Goal: Navigation & Orientation: Find specific page/section

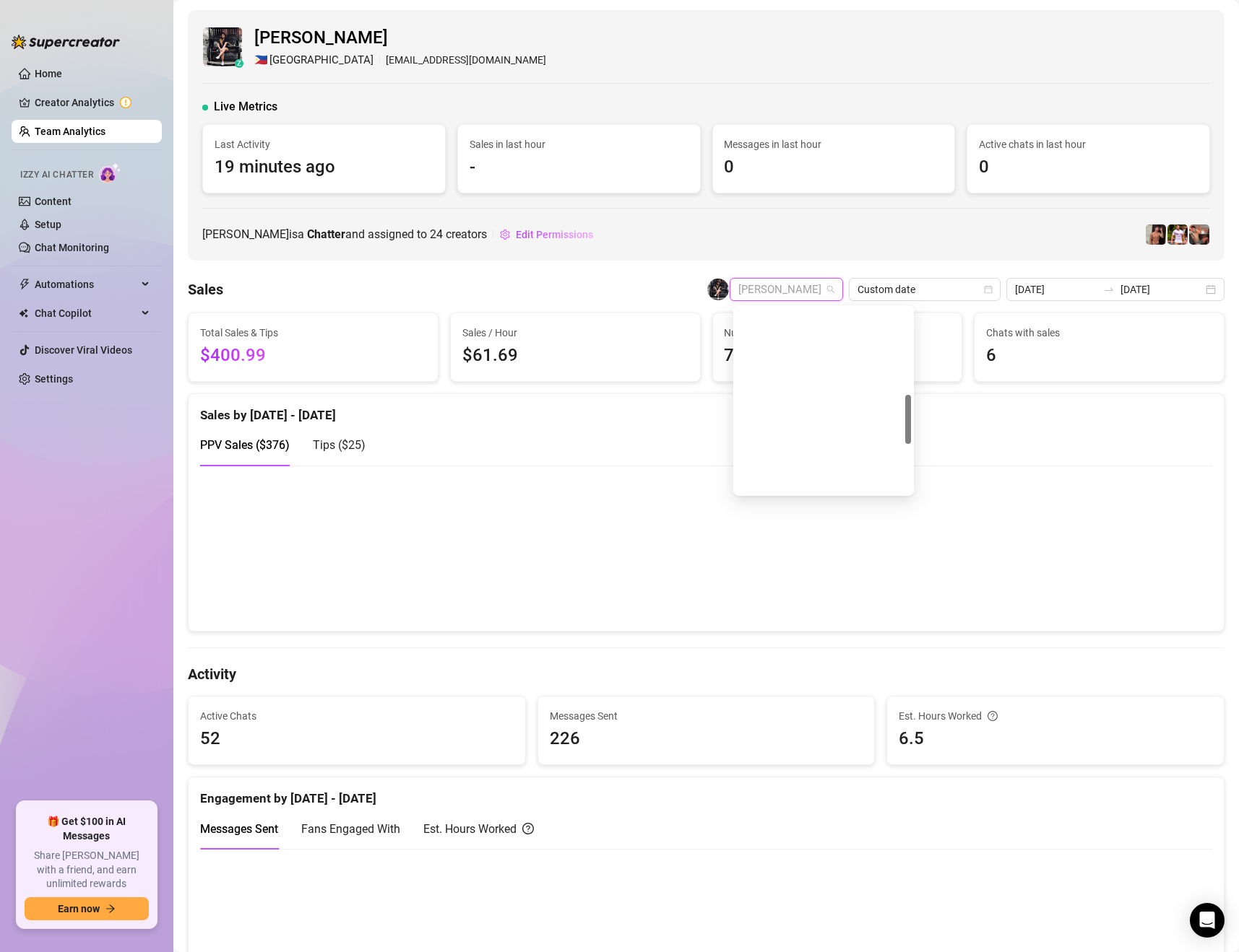
scroll to position [323, 0]
click at [885, 261] on div "z [PERSON_NAME] 🇵🇭 Manila [EMAIL_ADDRESS][DOMAIN_NAME] Live Metrics Last Activi…" at bounding box center [706, 135] width 1036 height 251
click at [824, 290] on span "[PERSON_NAME]" at bounding box center [786, 290] width 96 height 22
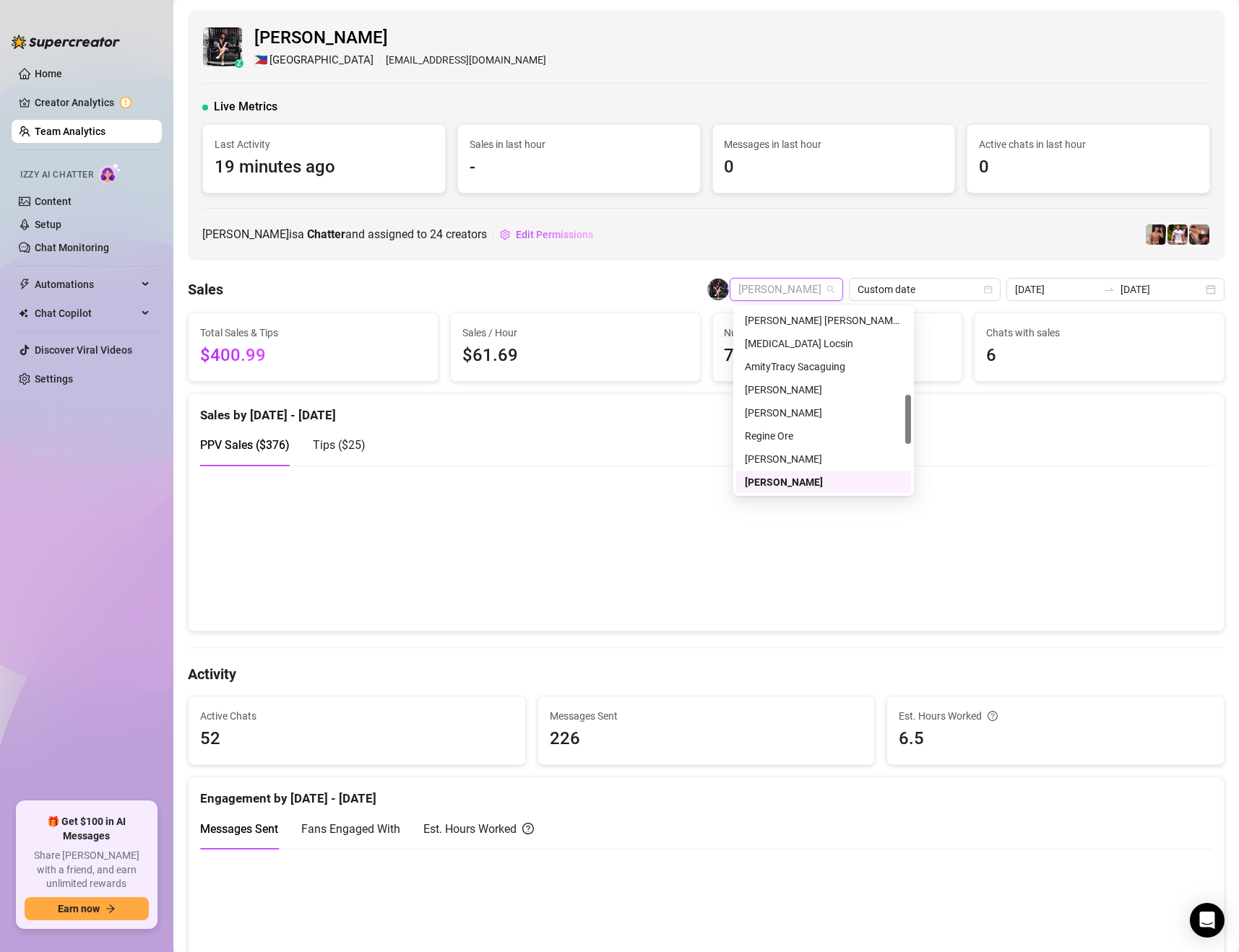
click at [791, 482] on div "[PERSON_NAME]" at bounding box center [823, 482] width 157 height 16
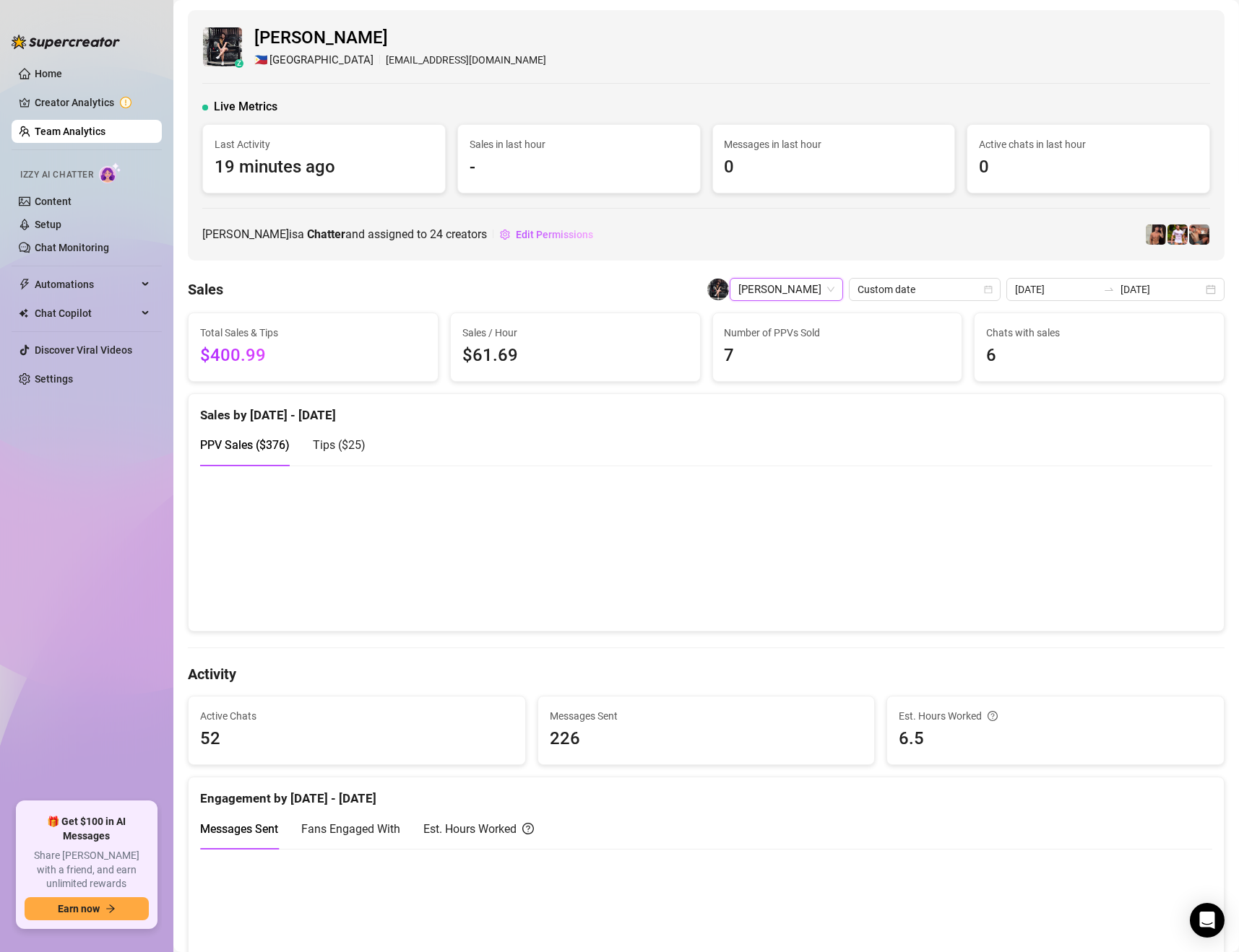
click at [828, 290] on span "[PERSON_NAME]" at bounding box center [786, 290] width 96 height 22
click at [802, 386] on div "[PERSON_NAME]" at bounding box center [823, 389] width 157 height 16
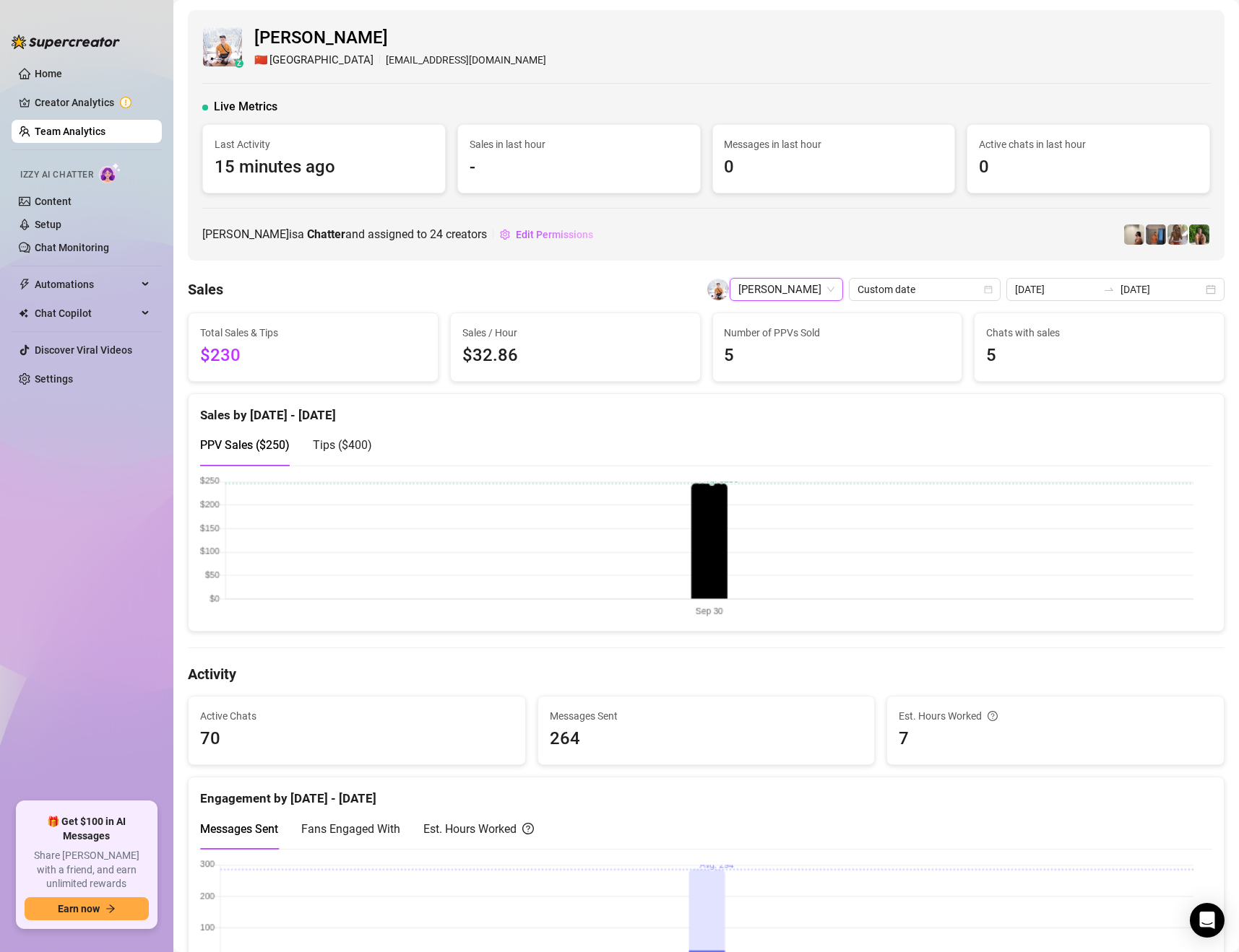
click at [829, 290] on div "[PERSON_NAME]" at bounding box center [786, 290] width 114 height 23
click at [817, 424] on div "[PERSON_NAME]" at bounding box center [840, 424] width 157 height 16
click at [826, 290] on span "[PERSON_NAME]" at bounding box center [786, 290] width 96 height 22
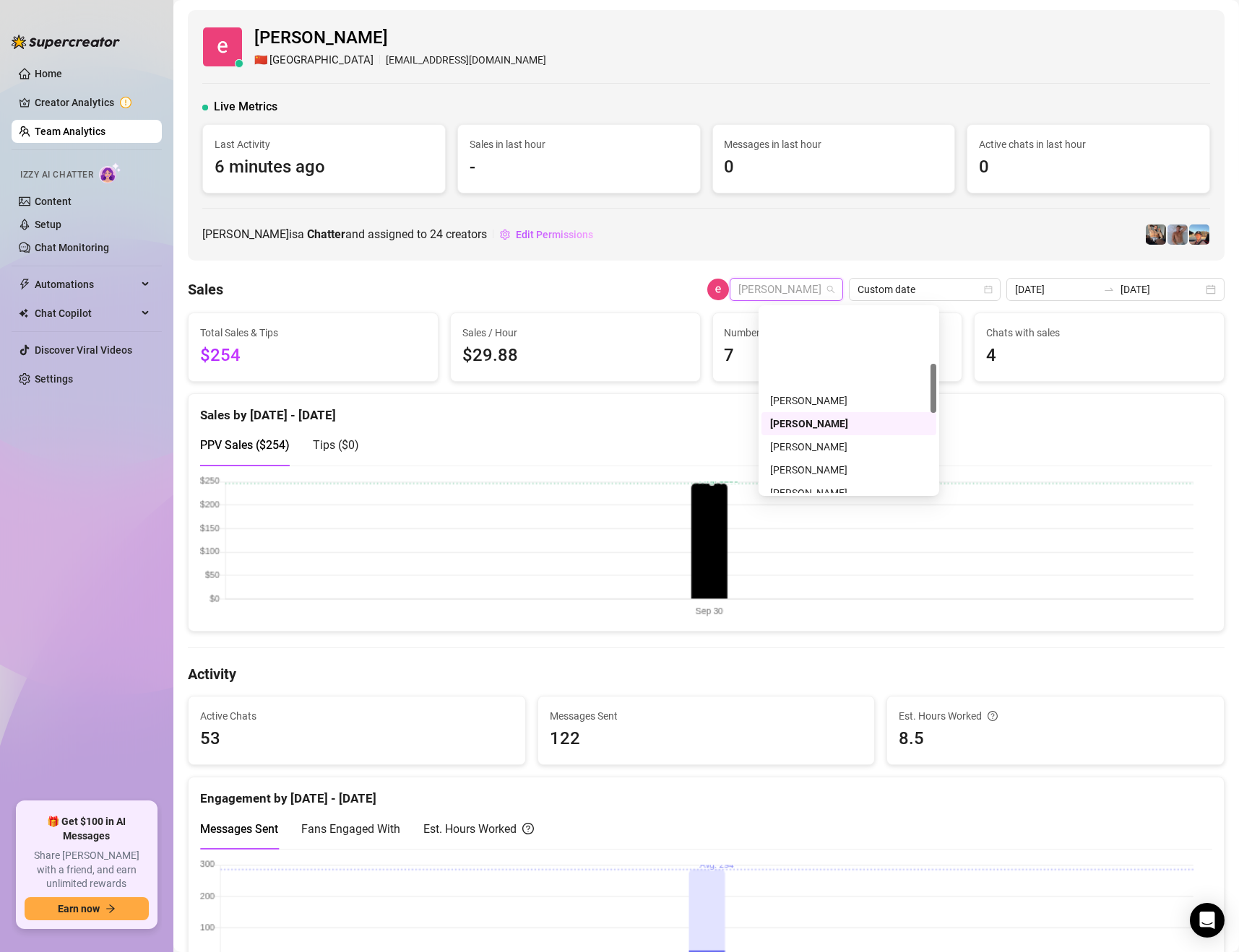
scroll to position [208, 0]
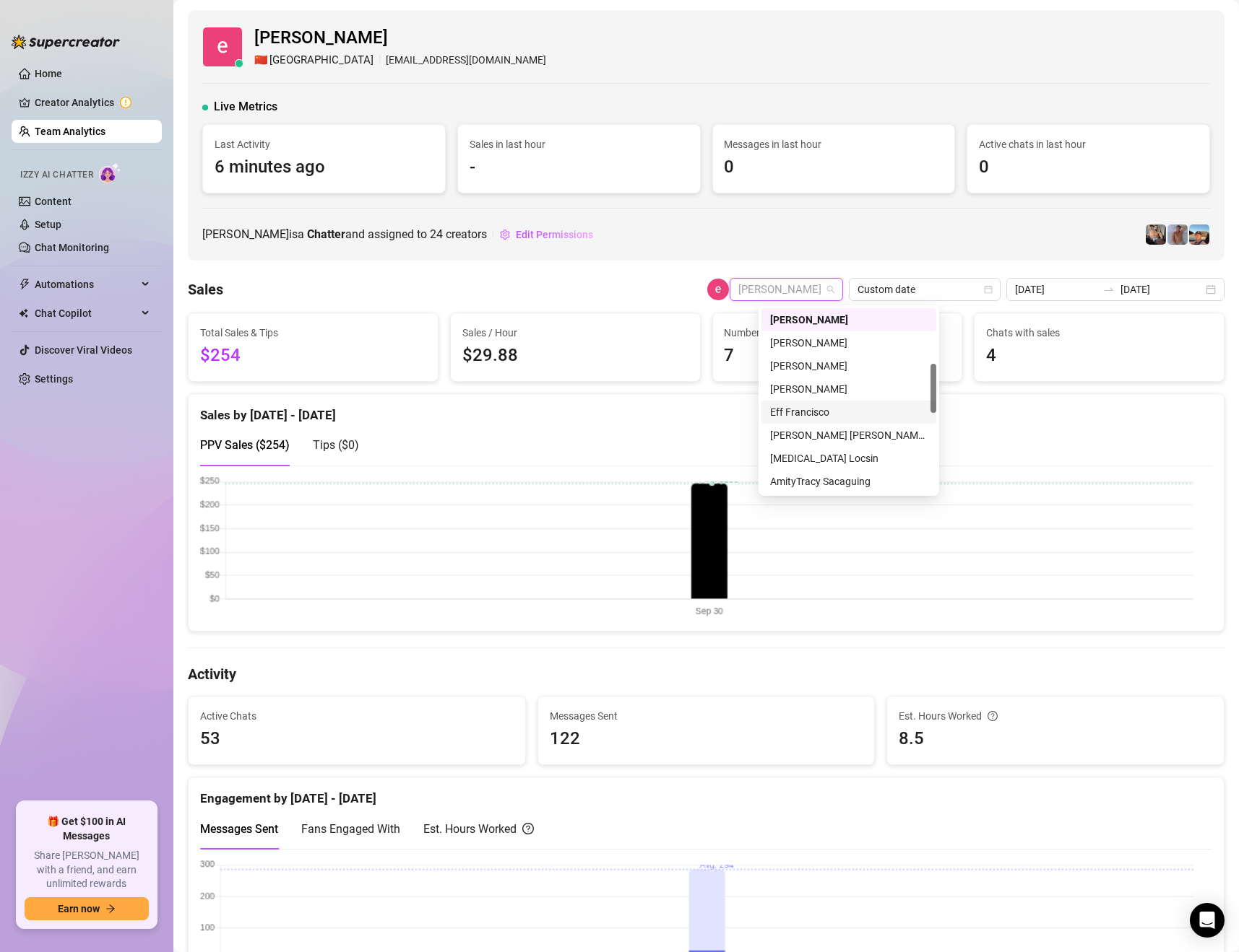
click at [813, 408] on div "Eff Francisco" at bounding box center [848, 412] width 157 height 16
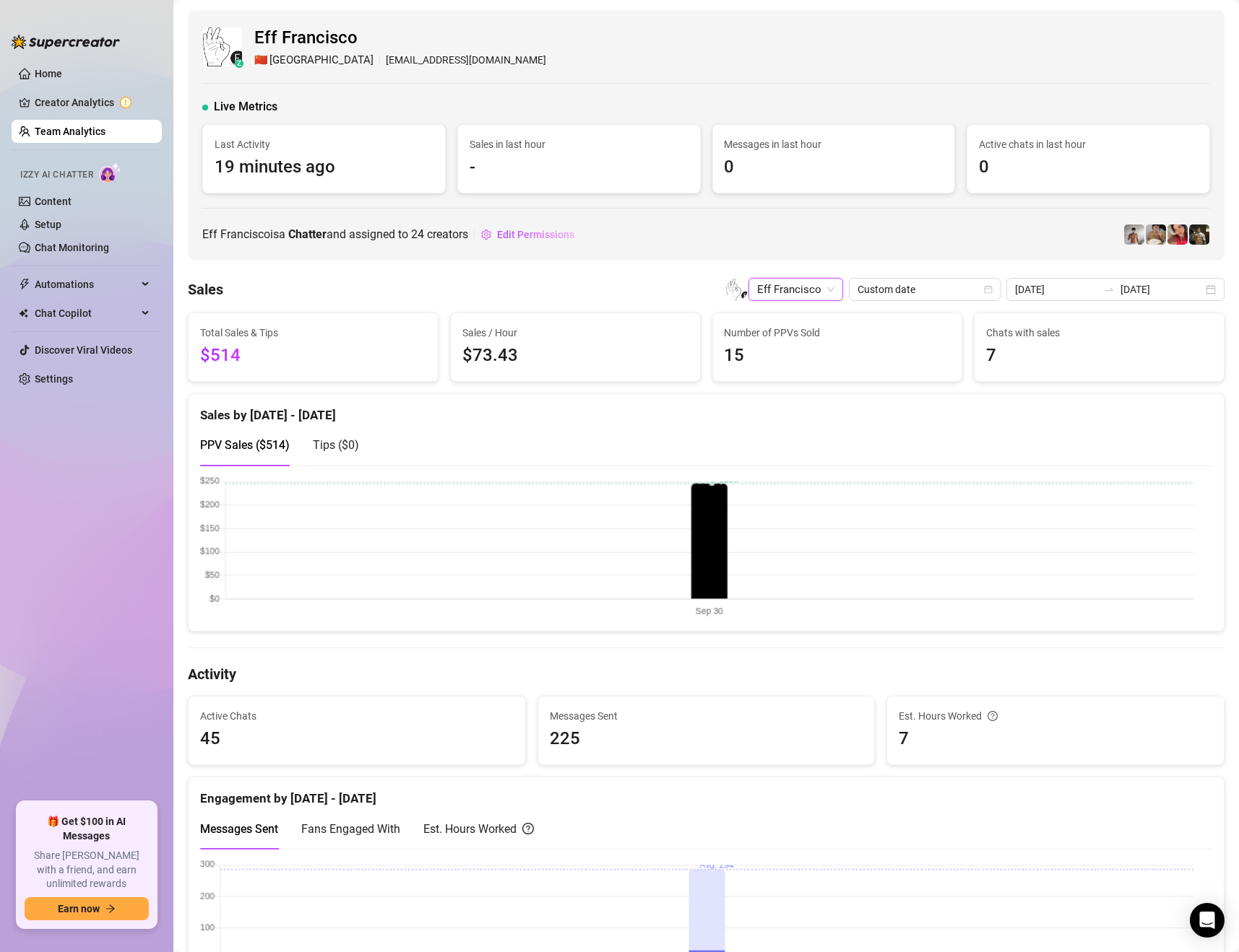
click at [828, 289] on span "Eff Francisco" at bounding box center [796, 290] width 78 height 22
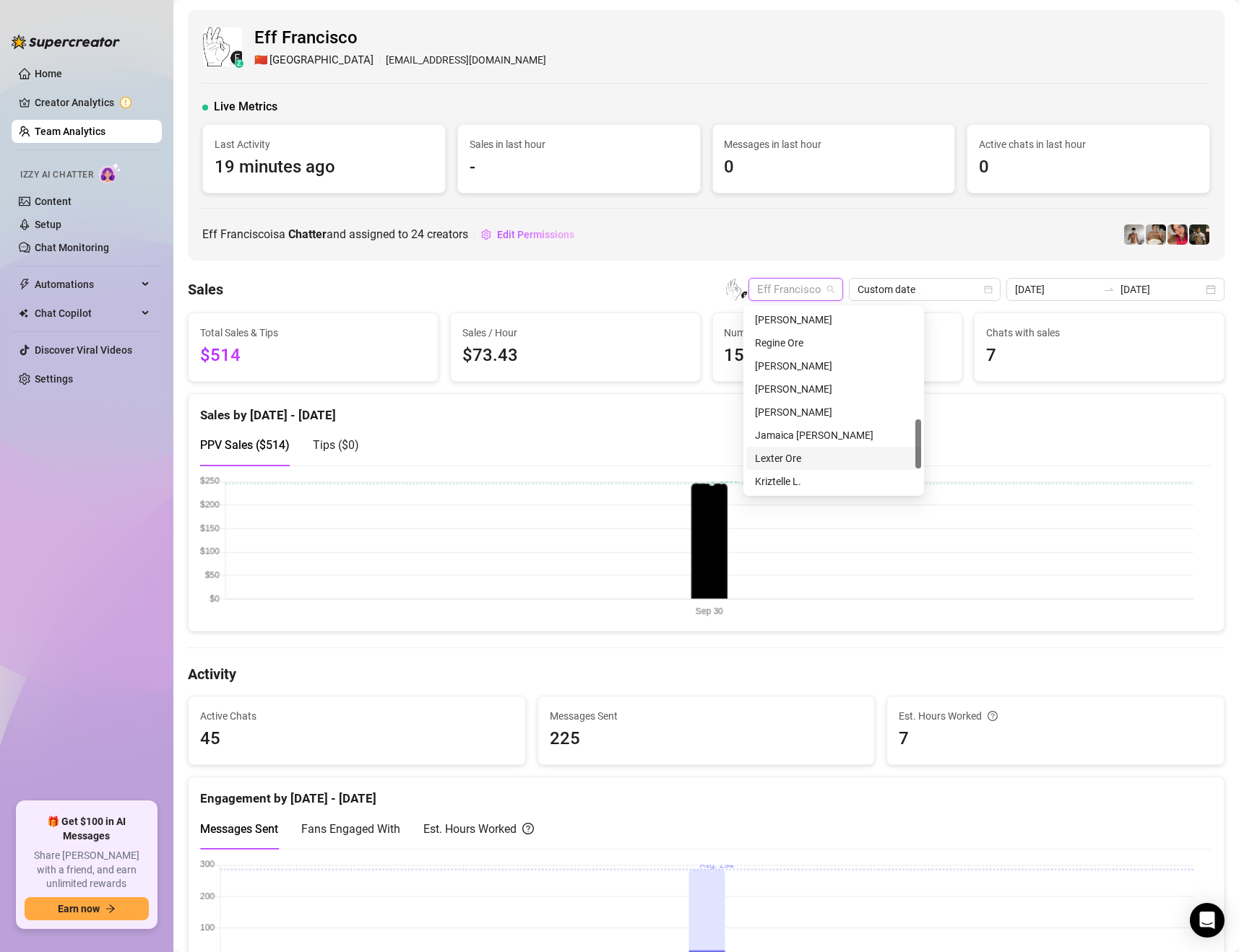
click at [825, 456] on div "Lexter Ore" at bounding box center [833, 459] width 157 height 16
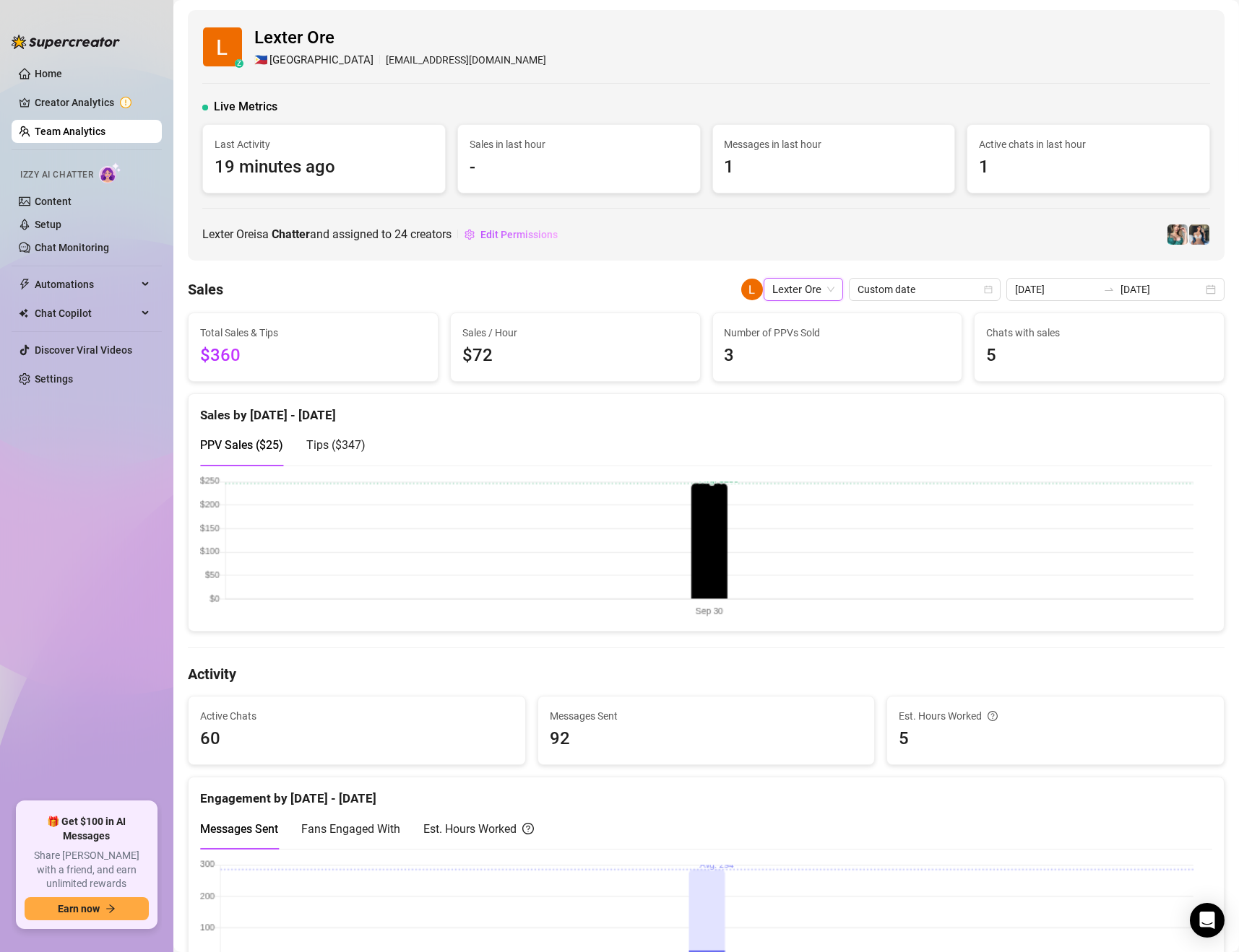
click at [830, 407] on div "Sales by [DATE] - [DATE]" at bounding box center [706, 410] width 1012 height 31
